Goal: Information Seeking & Learning: Compare options

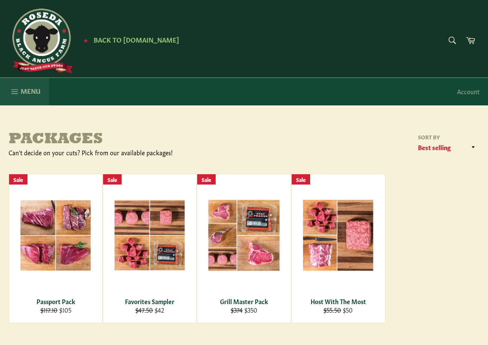
click at [25, 89] on span "Menu" at bounding box center [31, 90] width 20 height 9
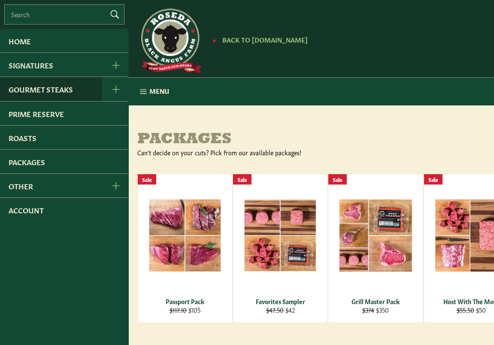
click at [25, 89] on link "Gourmet Steaks" at bounding box center [51, 89] width 102 height 24
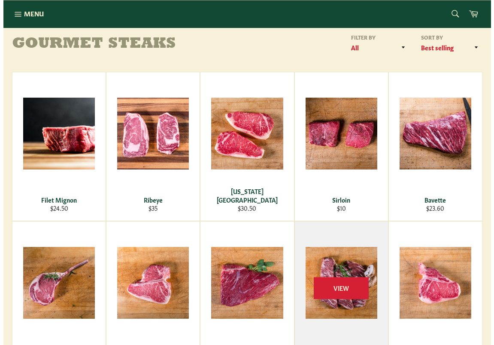
scroll to position [86, 0]
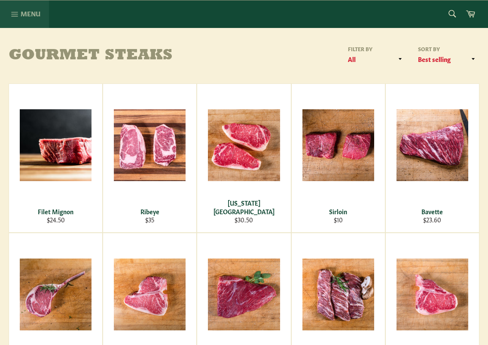
click at [19, 15] on icon "button" at bounding box center [14, 13] width 9 height 9
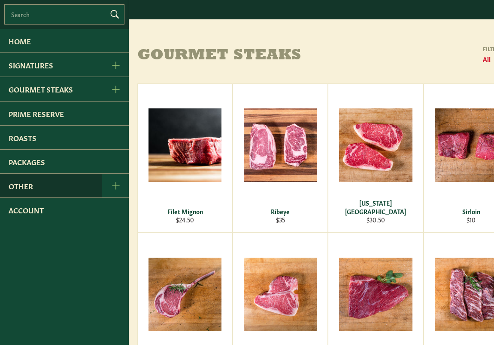
click at [41, 182] on link "Other" at bounding box center [51, 186] width 102 height 24
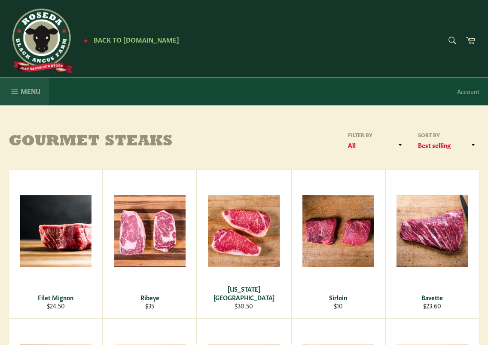
click at [17, 94] on icon "button" at bounding box center [14, 91] width 9 height 9
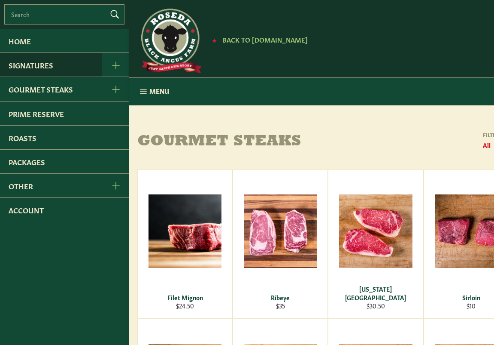
click at [23, 70] on link "Signatures" at bounding box center [51, 65] width 102 height 24
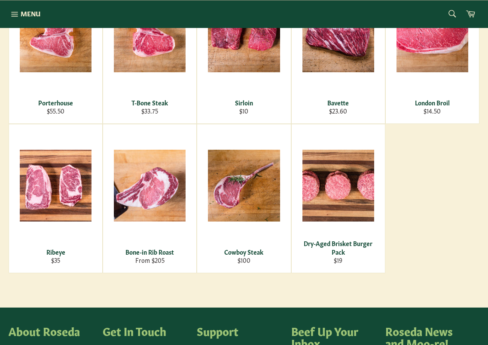
scroll to position [301, 0]
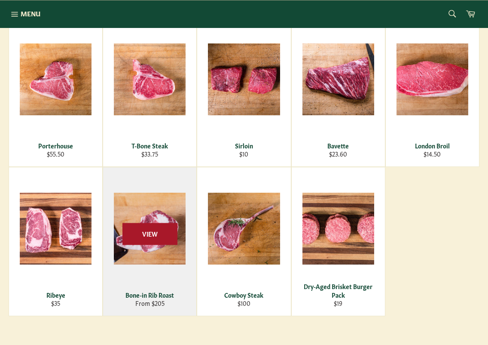
click at [136, 234] on span "View" at bounding box center [149, 234] width 55 height 22
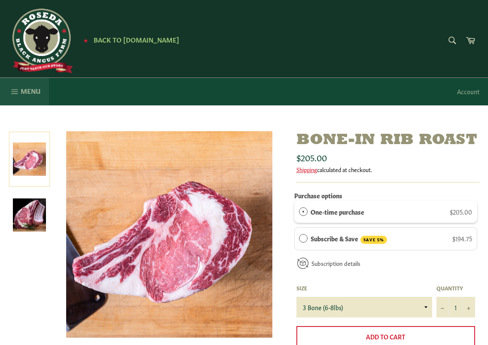
click at [18, 90] on icon "button" at bounding box center [14, 91] width 9 height 9
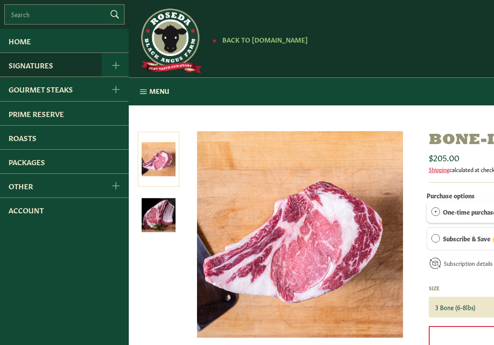
click at [34, 67] on link "Signatures" at bounding box center [51, 65] width 102 height 24
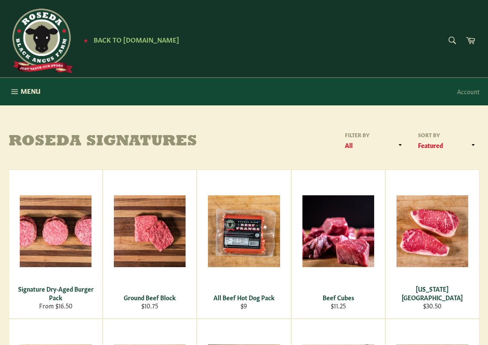
click at [290, 75] on div "Site navigation ★ Back to Roseda.com Search Search Cart ★ Back to Roseda.com" at bounding box center [244, 38] width 488 height 77
click at [200, 136] on h1 "Roseda Signatures" at bounding box center [126, 141] width 235 height 17
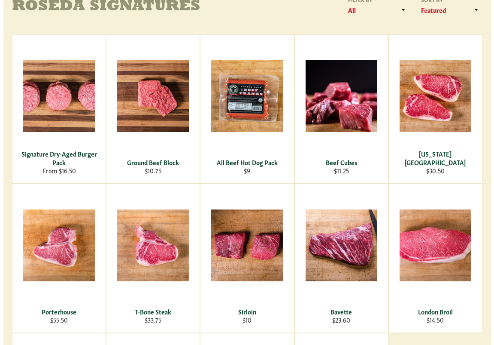
scroll to position [43, 0]
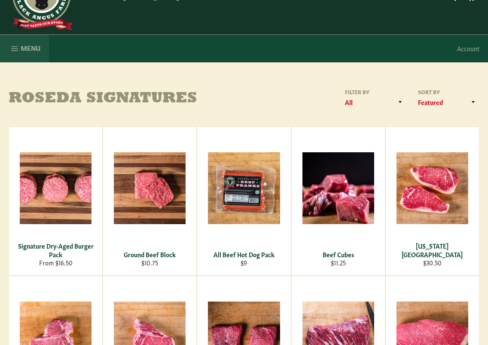
click at [19, 47] on icon "button" at bounding box center [14, 48] width 9 height 9
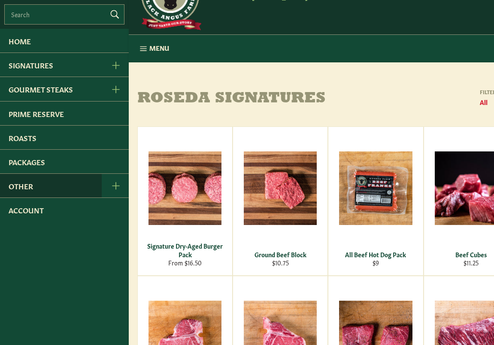
click at [45, 183] on link "Other" at bounding box center [51, 186] width 102 height 24
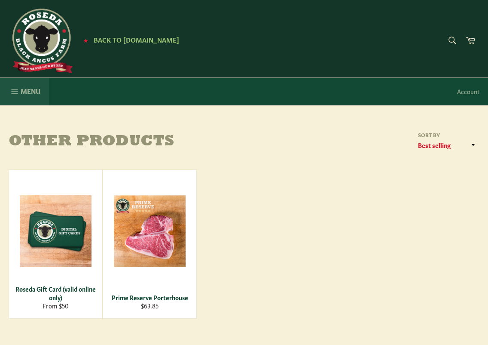
click at [20, 89] on button "Menu Site navigation" at bounding box center [24, 91] width 49 height 27
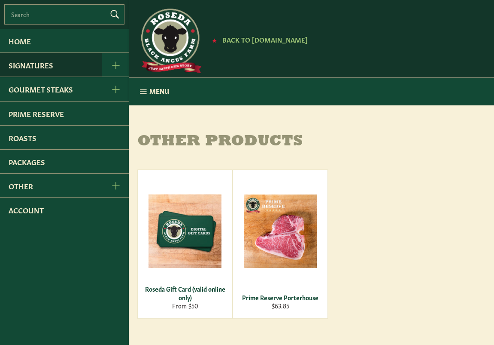
click at [34, 68] on link "Signatures" at bounding box center [51, 65] width 102 height 24
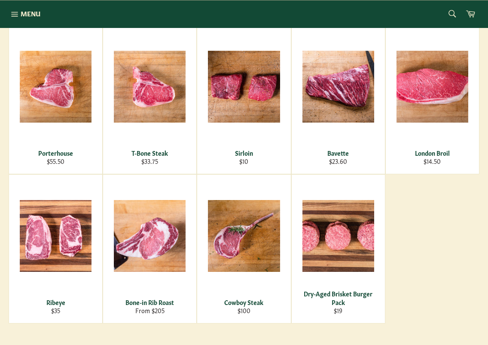
scroll to position [301, 0]
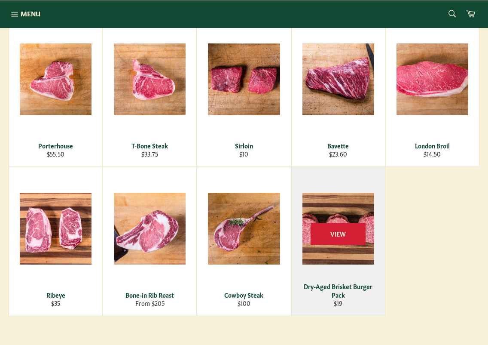
click at [335, 220] on div "View" at bounding box center [338, 241] width 93 height 148
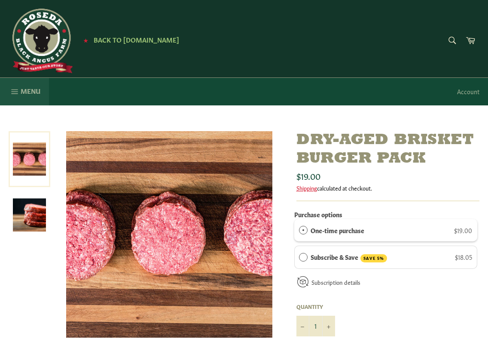
click at [25, 88] on span "Menu" at bounding box center [31, 90] width 20 height 9
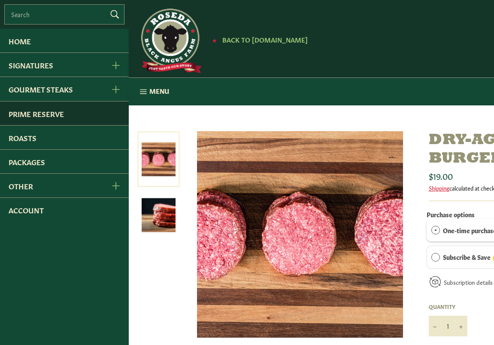
click at [27, 113] on link "Prime Reserve" at bounding box center [64, 113] width 129 height 24
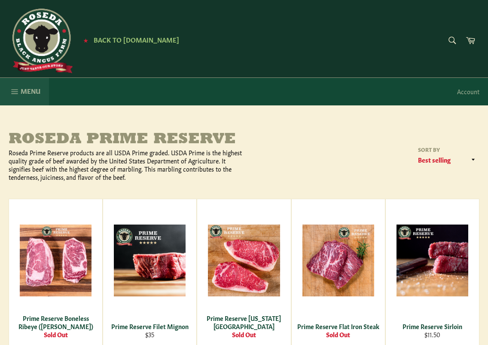
click at [18, 92] on icon "button" at bounding box center [14, 91] width 9 height 9
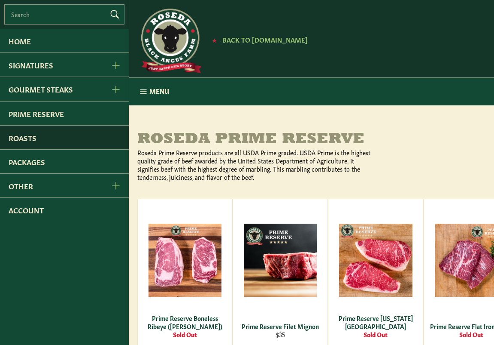
click at [15, 135] on link "Roasts" at bounding box center [64, 137] width 129 height 24
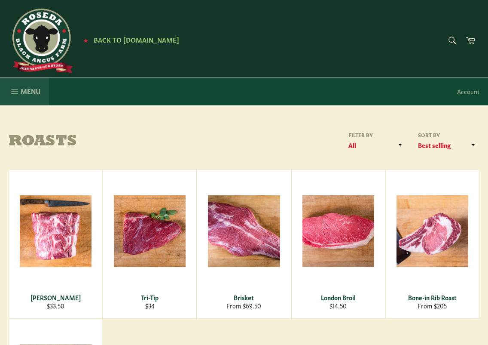
click at [20, 92] on button "Menu Site navigation" at bounding box center [24, 91] width 49 height 27
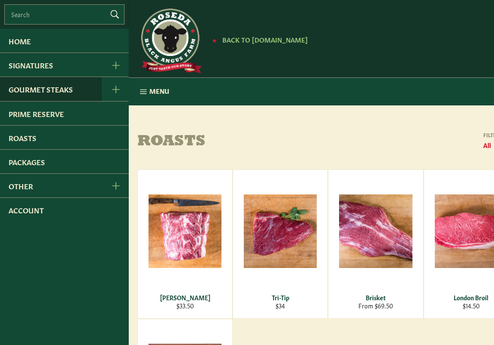
click at [31, 93] on link "Gourmet Steaks" at bounding box center [51, 89] width 102 height 24
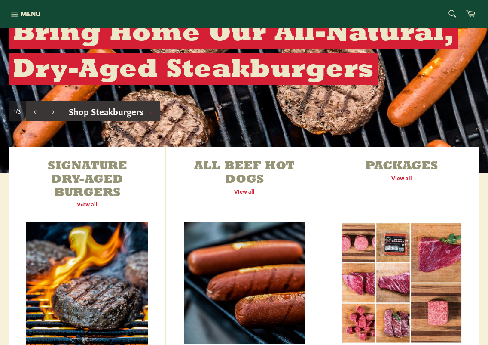
scroll to position [258, 0]
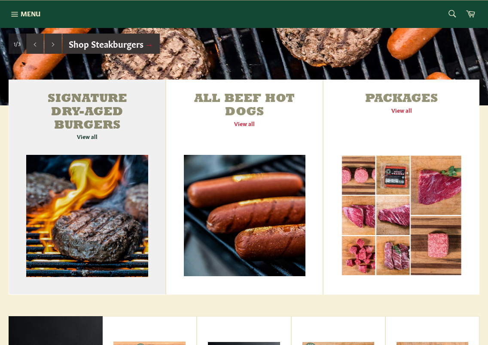
click at [92, 134] on link "Signature Dry-Aged Burgers View all" at bounding box center [87, 186] width 157 height 215
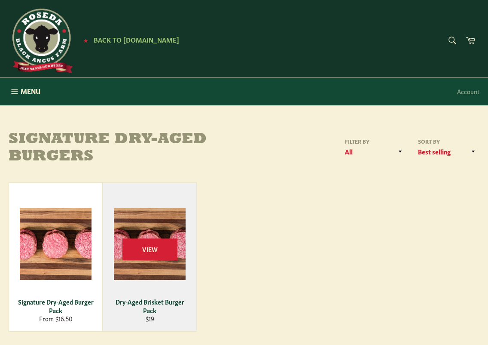
click at [139, 262] on div "View" at bounding box center [149, 257] width 93 height 148
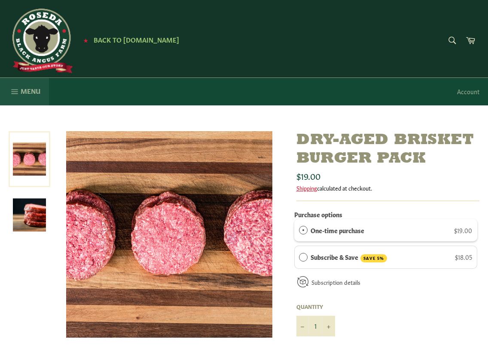
click at [28, 90] on span "Menu" at bounding box center [31, 90] width 20 height 9
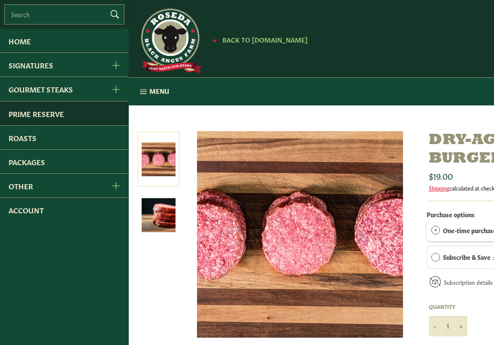
click at [40, 112] on link "Prime Reserve" at bounding box center [64, 113] width 129 height 24
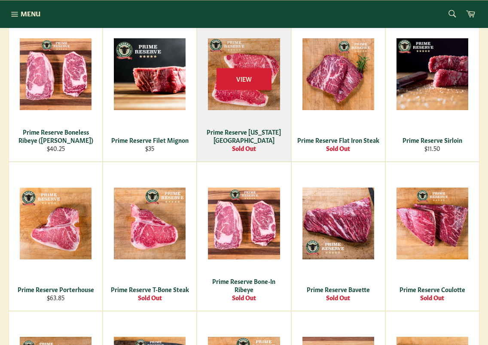
scroll to position [186, 0]
